Goal: Find specific page/section: Find specific page/section

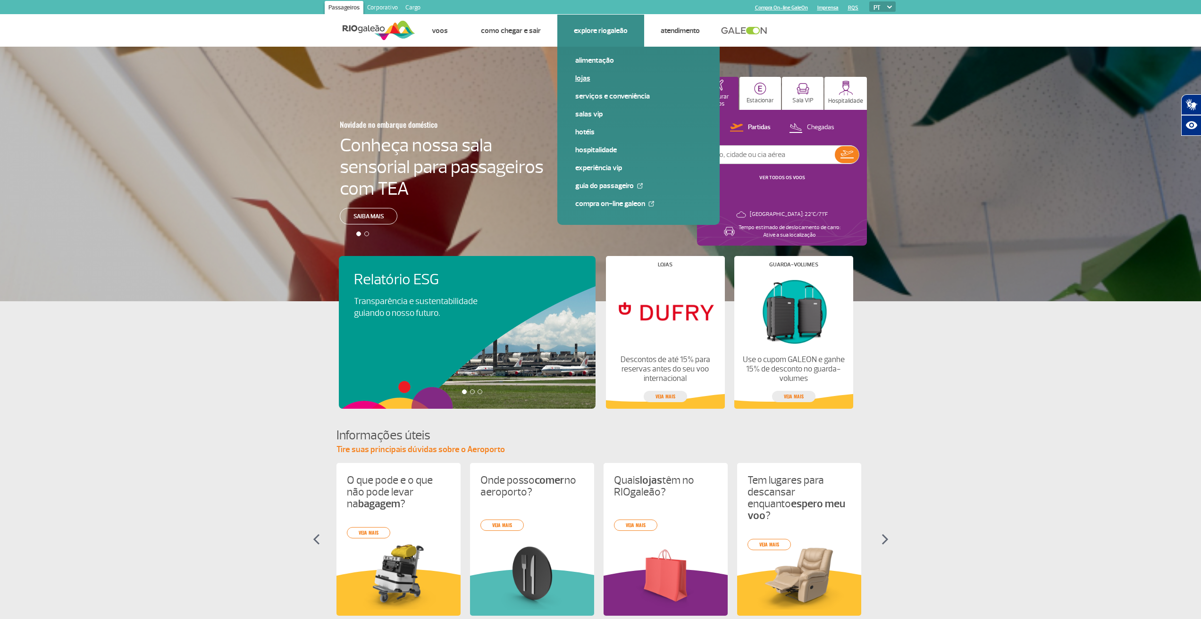
click at [583, 80] on link "Lojas" at bounding box center [638, 78] width 126 height 10
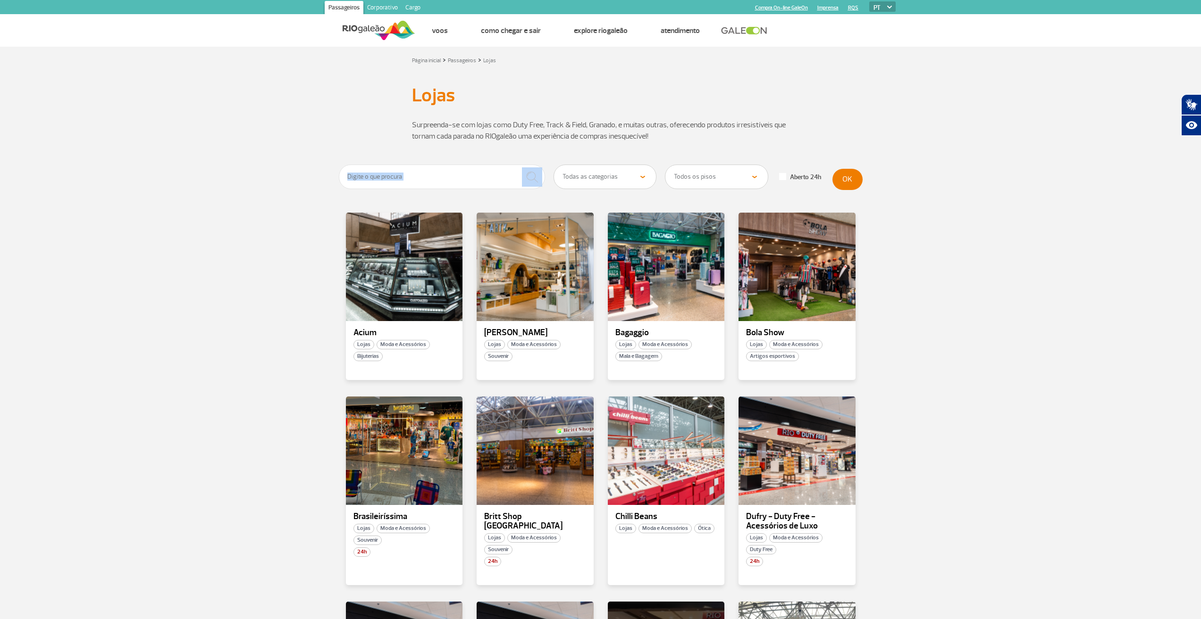
drag, startPoint x: 596, startPoint y: 164, endPoint x: 598, endPoint y: 175, distance: 11.4
click at [597, 166] on app-paragraphs "Lojas Lojas Surpreenda-se com lojas como Duty Free, Track & Field, Granado, e m…" at bounding box center [600, 480] width 1201 height 815
click at [598, 175] on select "Todas as categorias Cosmético e Beleza Eletrônicos Livros e Revistas Moda e Ace…" at bounding box center [605, 177] width 102 height 24
click at [554, 165] on select "Todas as categorias Cosmético e Beleza Eletrônicos Livros e Revistas Moda e Ace…" at bounding box center [605, 177] width 102 height 24
click at [237, 276] on section "Todas as categorias Cosmético e Beleza Eletrônicos Livros e Revistas Moda e Ace…" at bounding box center [600, 526] width 1201 height 723
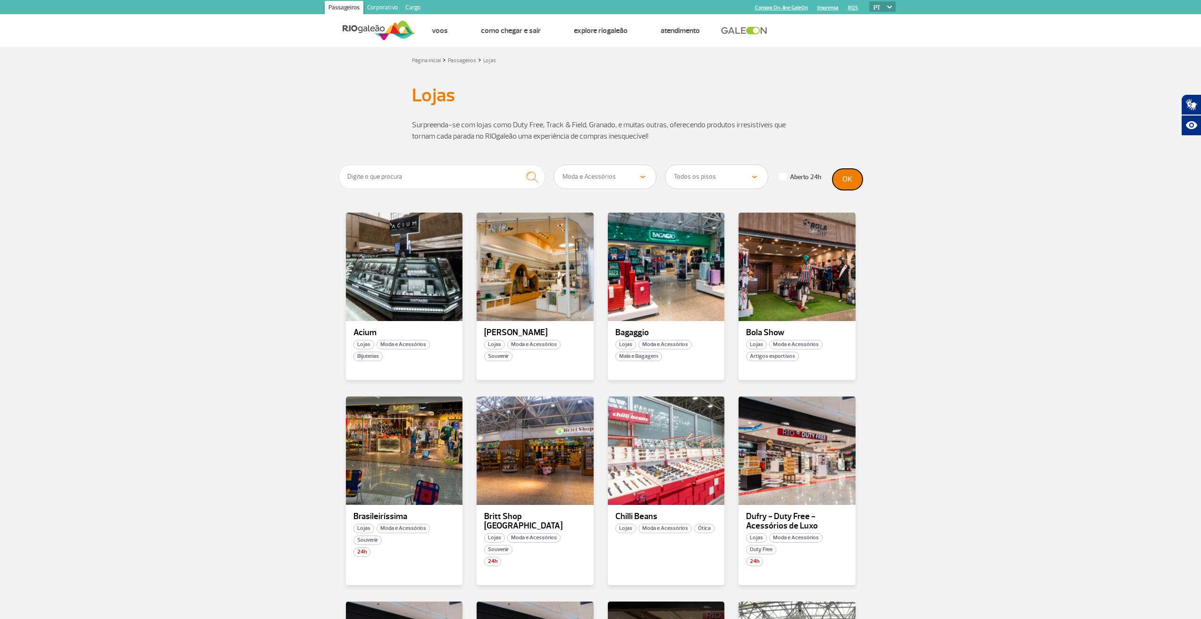
click at [851, 178] on button "OK" at bounding box center [847, 179] width 30 height 21
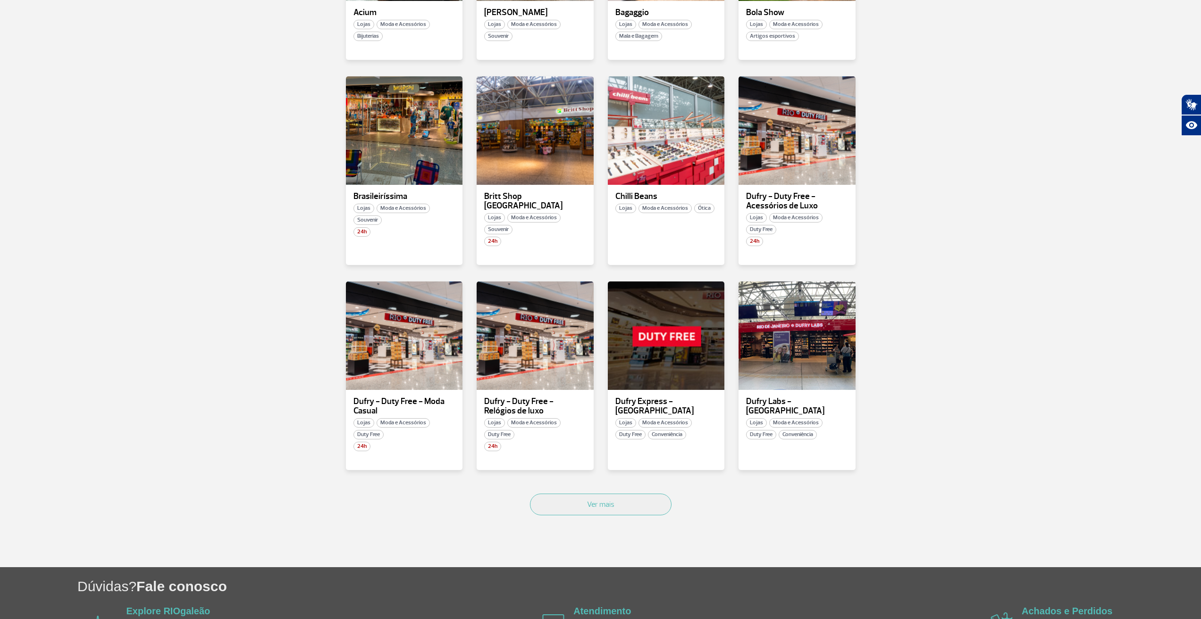
scroll to position [330, 0]
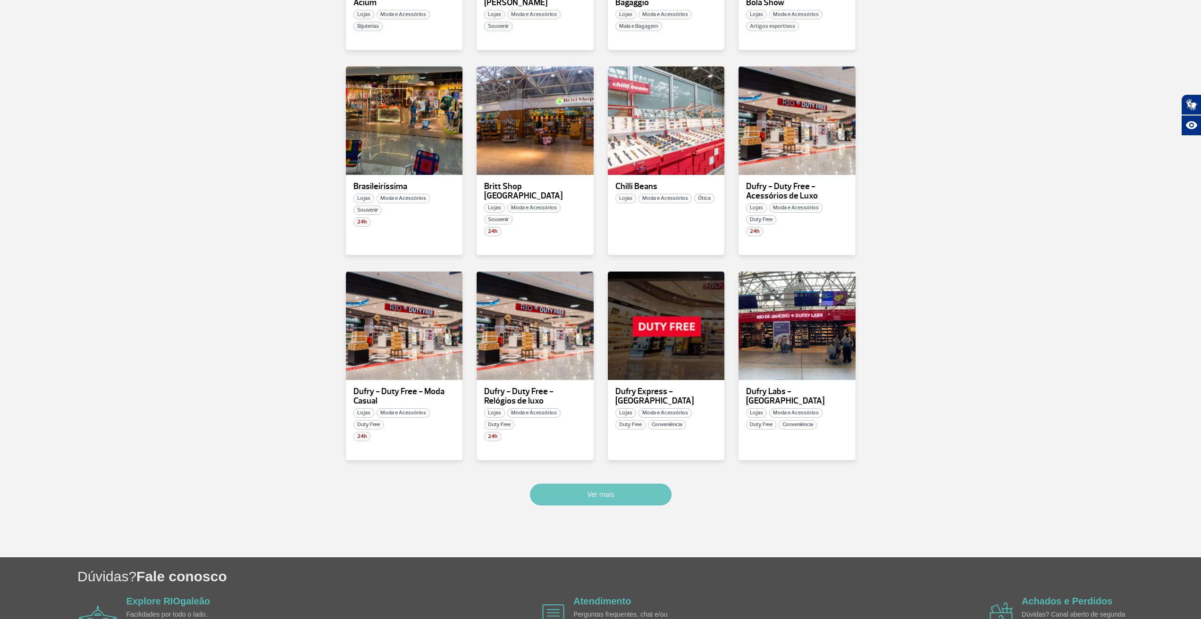
click at [650, 500] on button "Ver mais" at bounding box center [601, 495] width 142 height 22
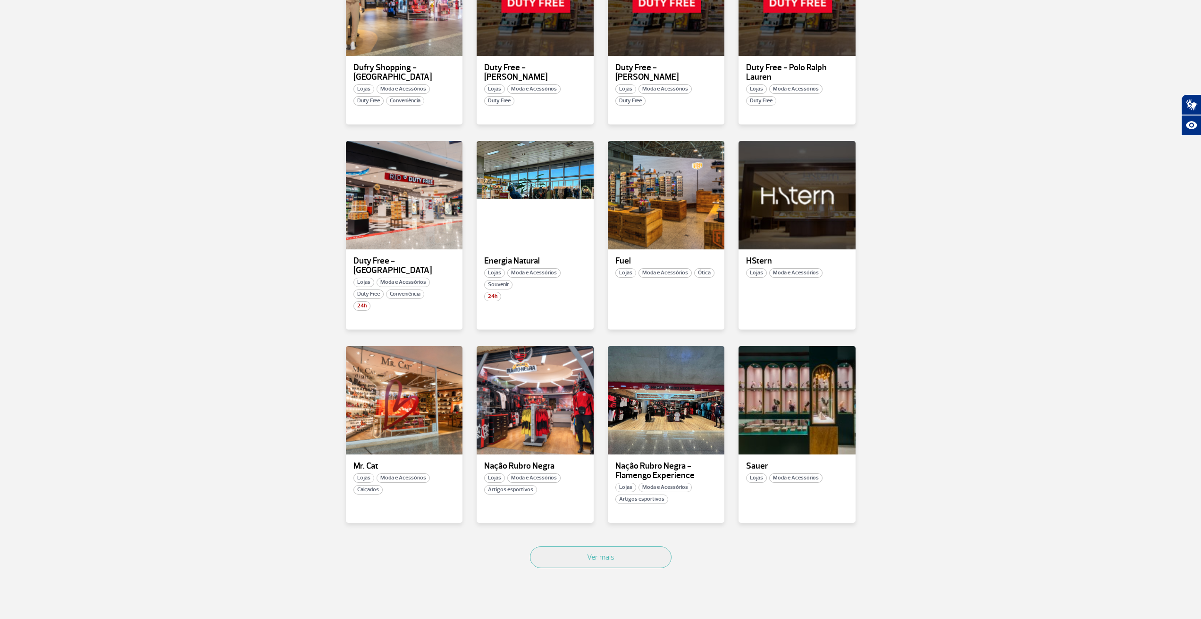
scroll to position [866, 0]
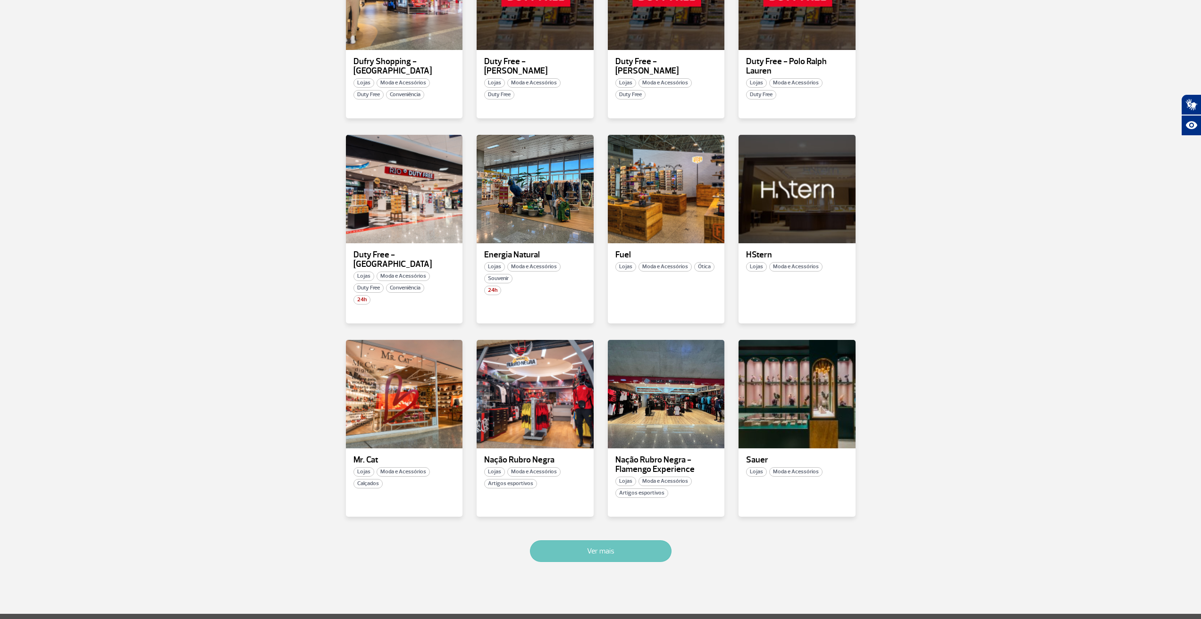
click at [653, 551] on button "Ver mais" at bounding box center [601, 552] width 142 height 22
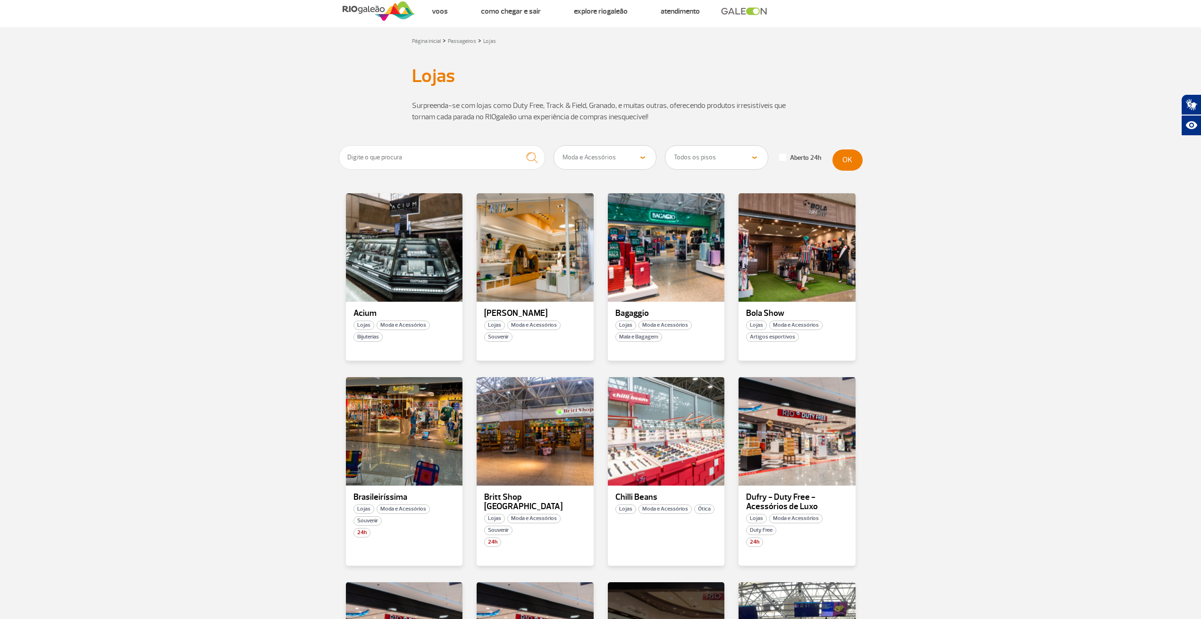
scroll to position [0, 0]
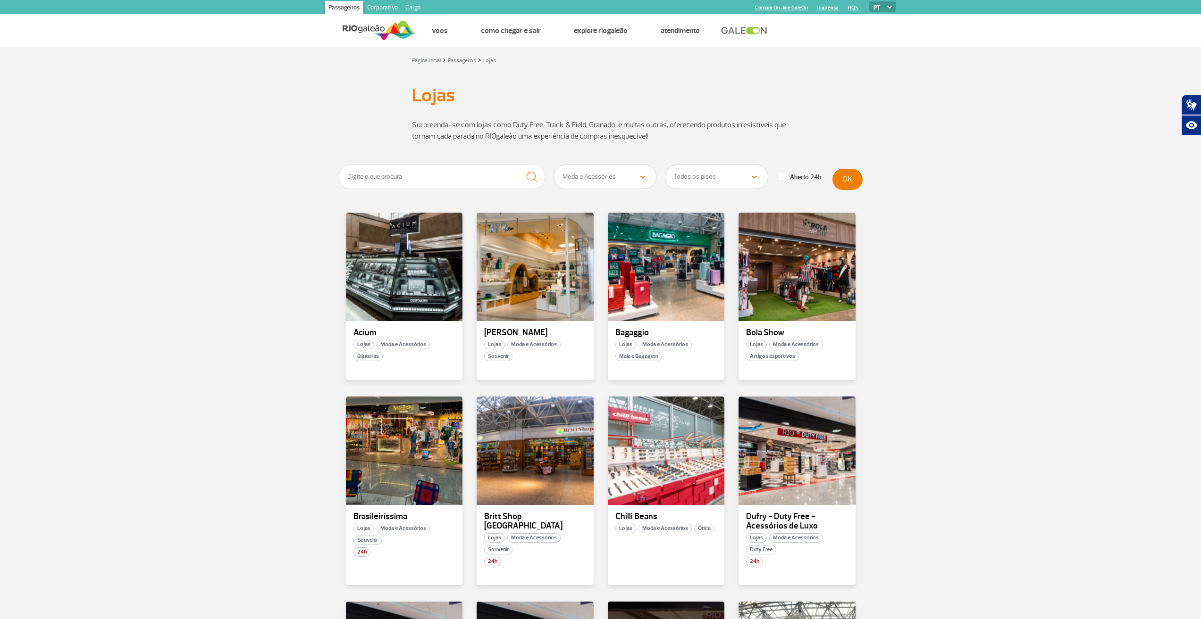
click at [630, 181] on select "Todas as categorias Cosmético e Beleza Eletrônicos Livros e Revistas Moda e Ace…" at bounding box center [605, 177] width 102 height 24
select select "29"
click at [554, 165] on select "Todas as categorias Cosmético e Beleza Eletrônicos Livros e Revistas Moda e Ace…" at bounding box center [605, 177] width 102 height 24
click at [858, 181] on button "OK" at bounding box center [847, 179] width 30 height 21
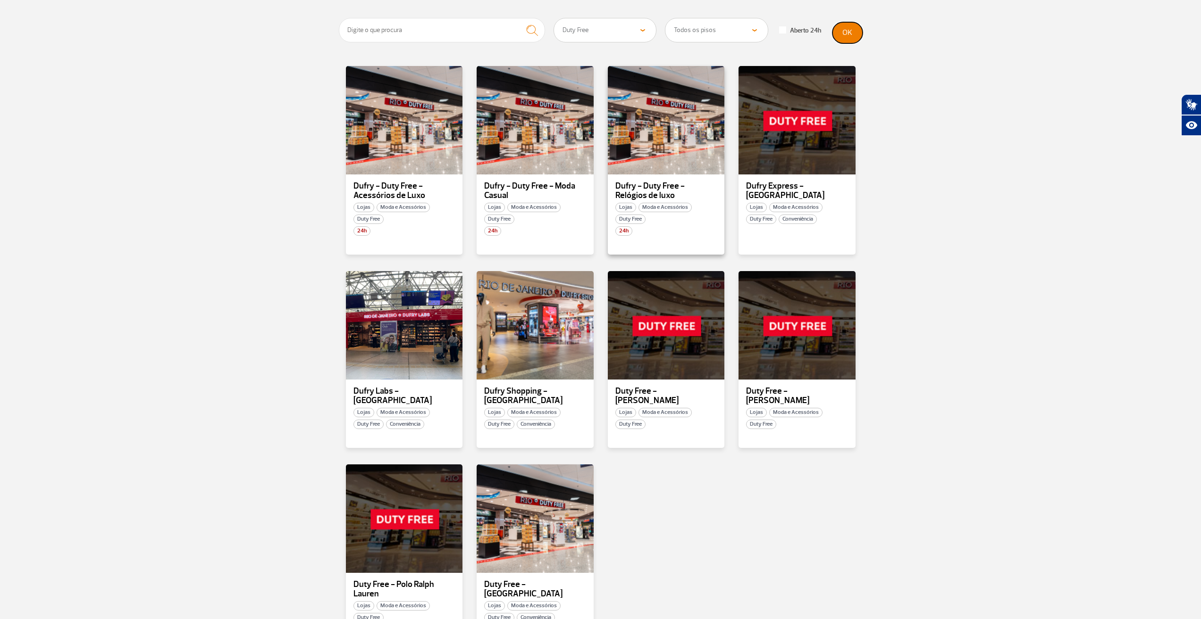
scroll to position [142, 0]
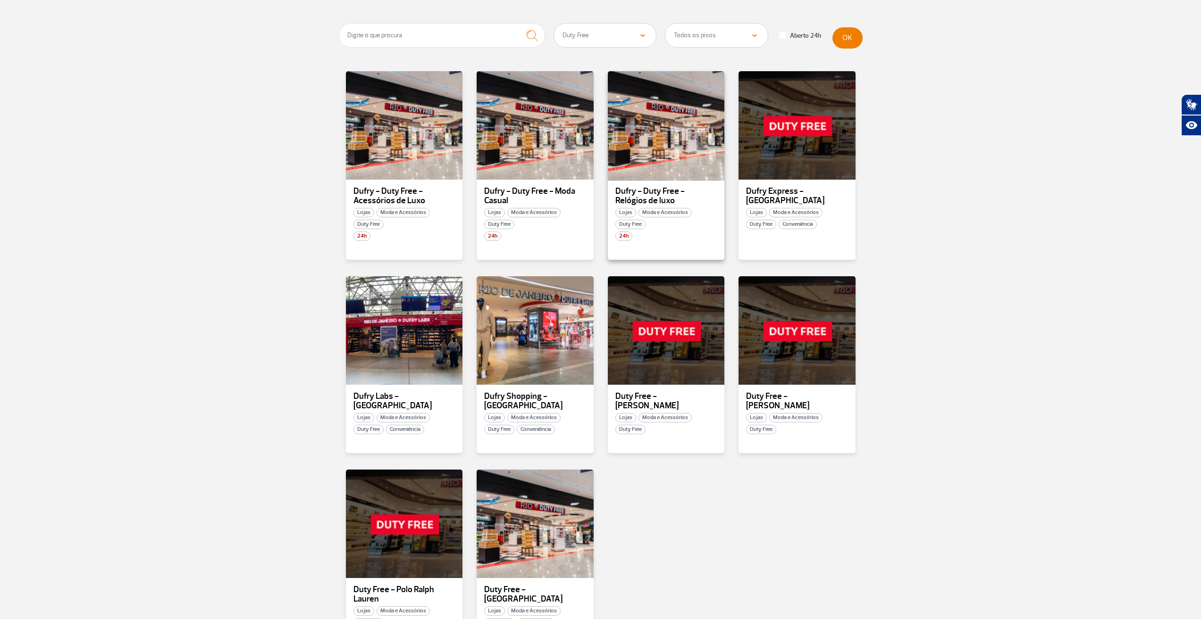
click at [691, 166] on div at bounding box center [665, 125] width 119 height 111
